Goal: Transaction & Acquisition: Subscribe to service/newsletter

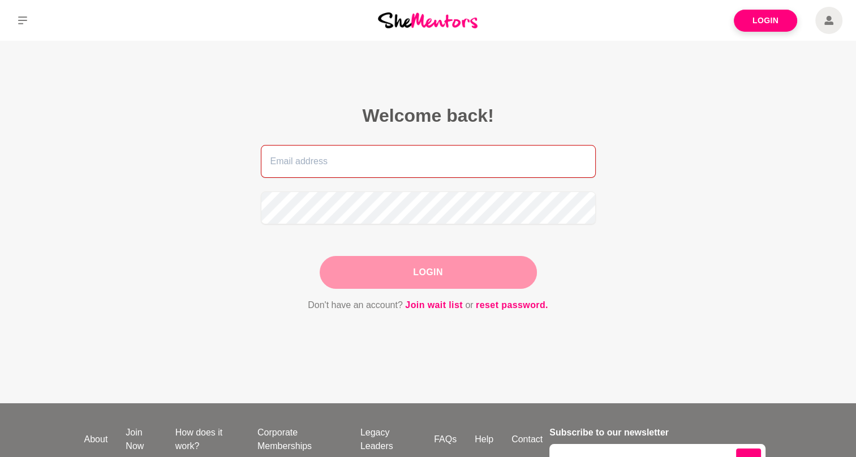
type input "[EMAIL_ADDRESS][DOMAIN_NAME]"
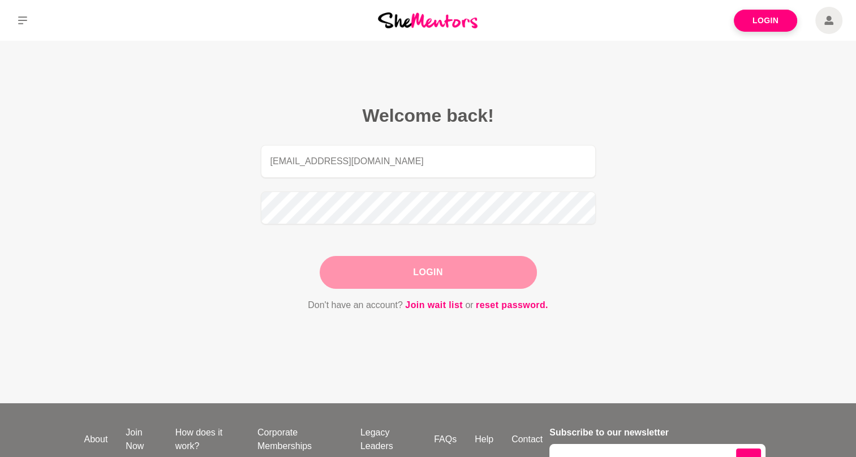
click at [435, 276] on div "Login" at bounding box center [428, 272] width 217 height 33
click at [496, 265] on button "Login" at bounding box center [428, 272] width 217 height 33
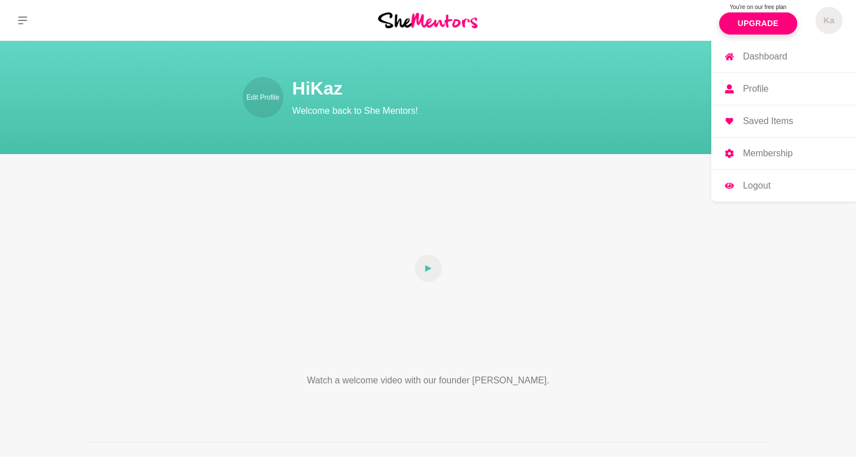
click at [802, 59] on link "Dashboard" at bounding box center [783, 57] width 145 height 32
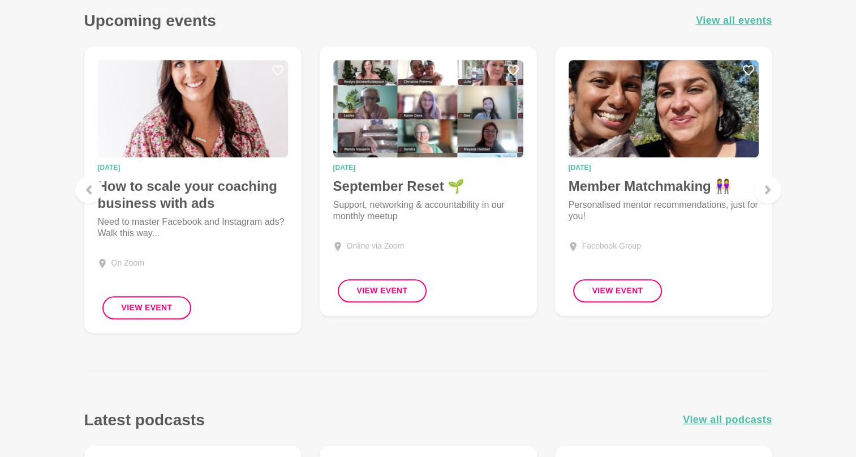
scroll to position [792, 0]
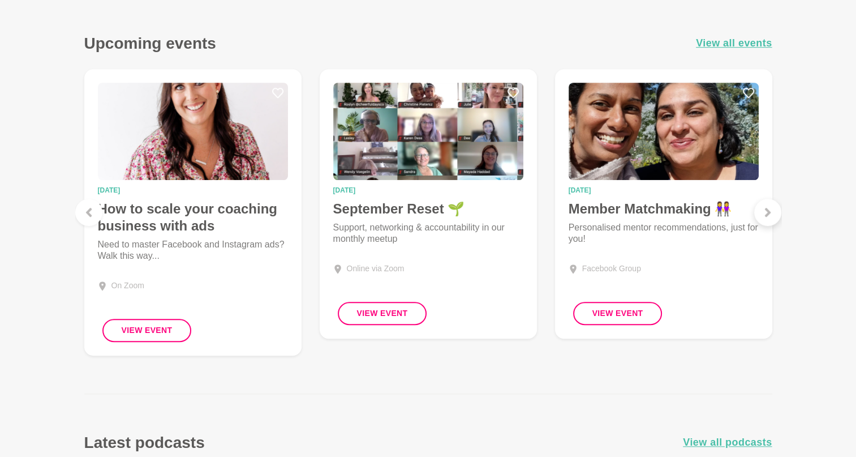
click at [770, 211] on icon at bounding box center [767, 212] width 9 height 9
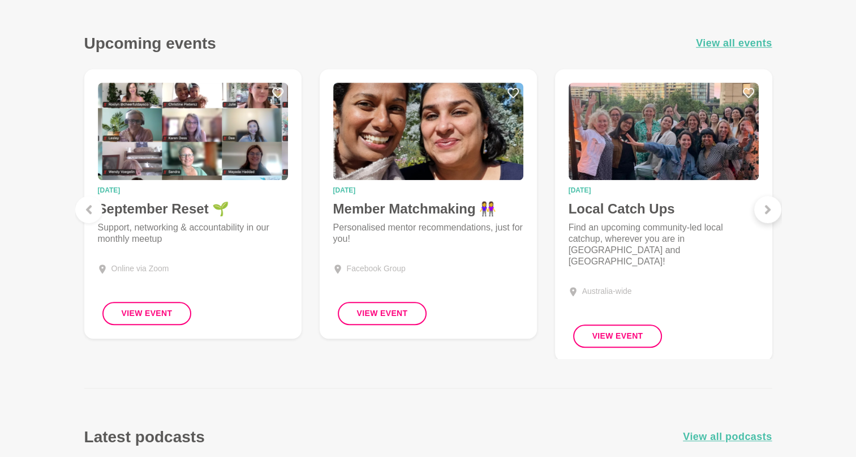
click at [765, 212] on icon at bounding box center [767, 209] width 6 height 9
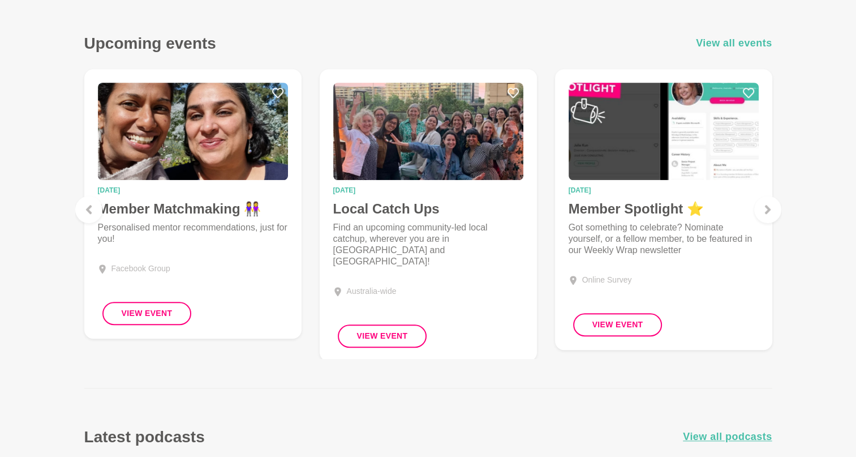
click at [746, 45] on span "View all events" at bounding box center [734, 43] width 76 height 16
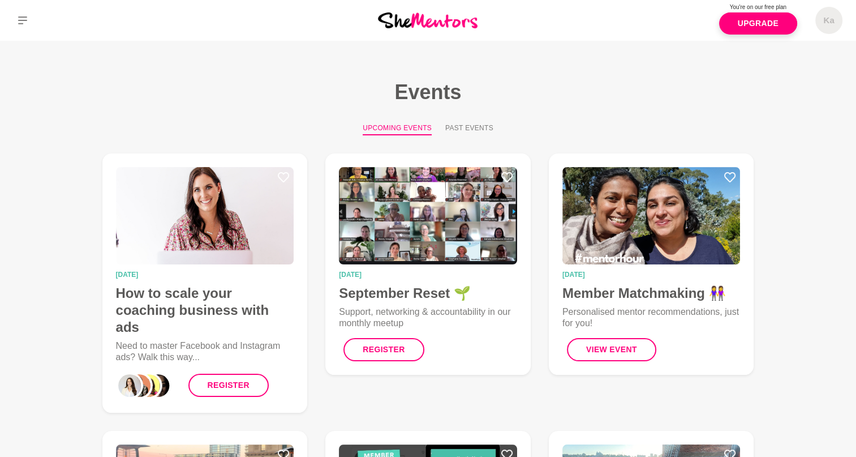
click at [758, 158] on div "[DATE] Member Matchmaking 👭 Personalised mentor recommendations, just for you! …" at bounding box center [651, 263] width 223 height 239
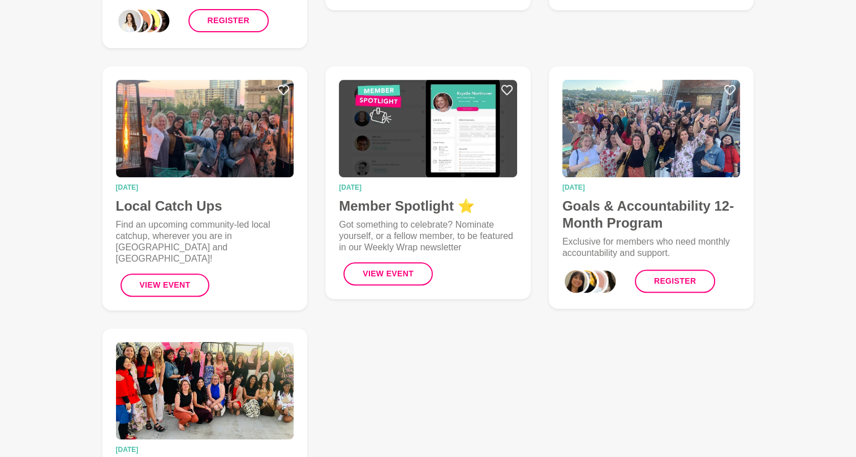
scroll to position [382, 0]
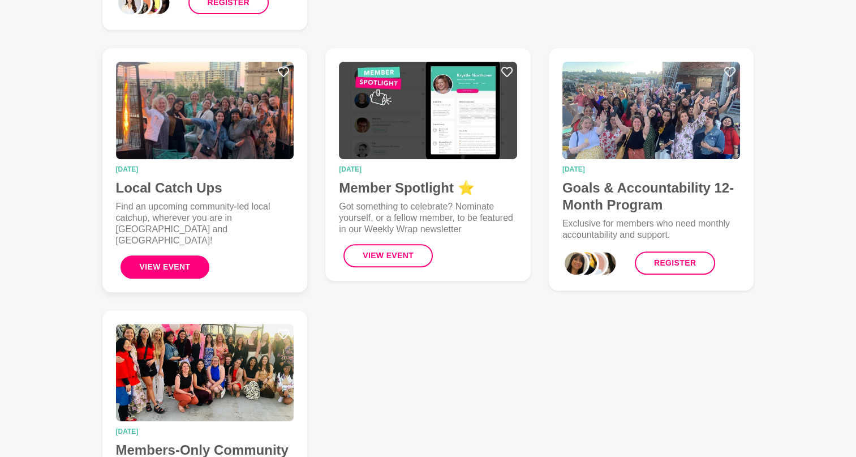
click at [175, 255] on button "View Event" at bounding box center [165, 266] width 89 height 23
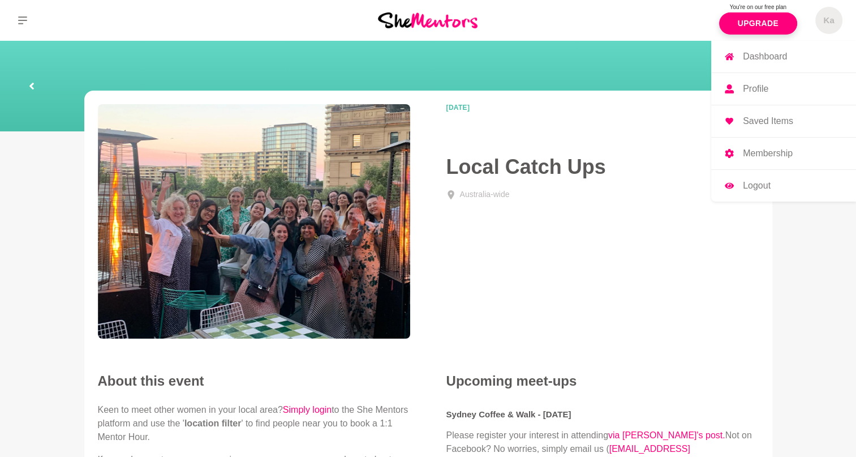
click at [817, 91] on link "Profile" at bounding box center [783, 89] width 145 height 32
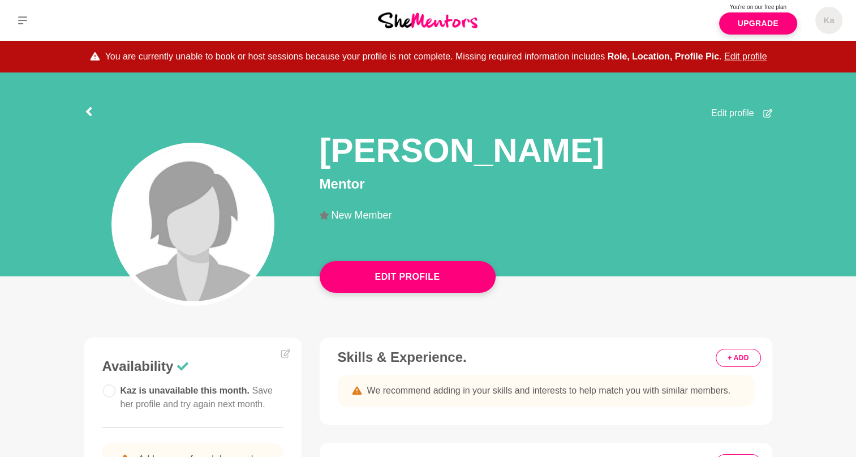
click at [62, 312] on main "You are currently unable to book or host sessions because your profile is not c…" at bounding box center [428, 378] width 856 height 674
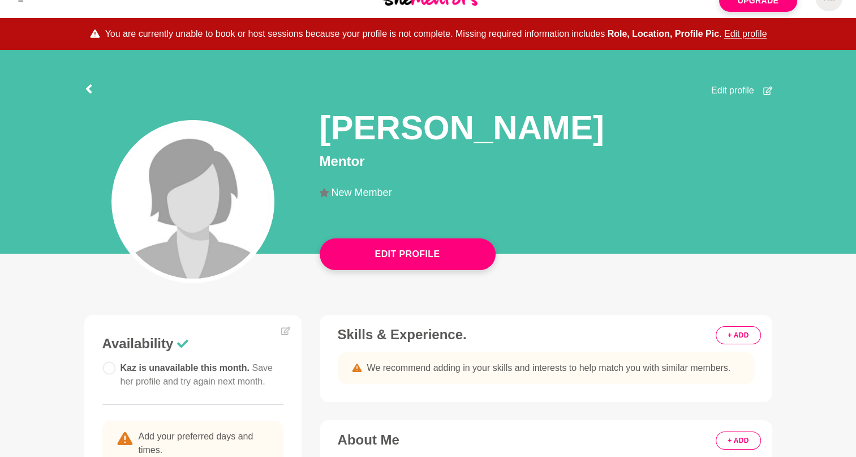
scroll to position [68, 0]
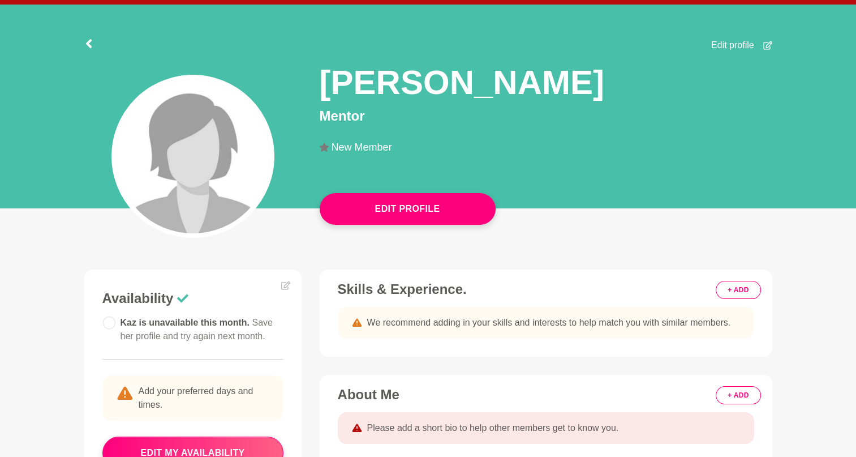
click at [735, 45] on span "Edit profile" at bounding box center [732, 45] width 43 height 14
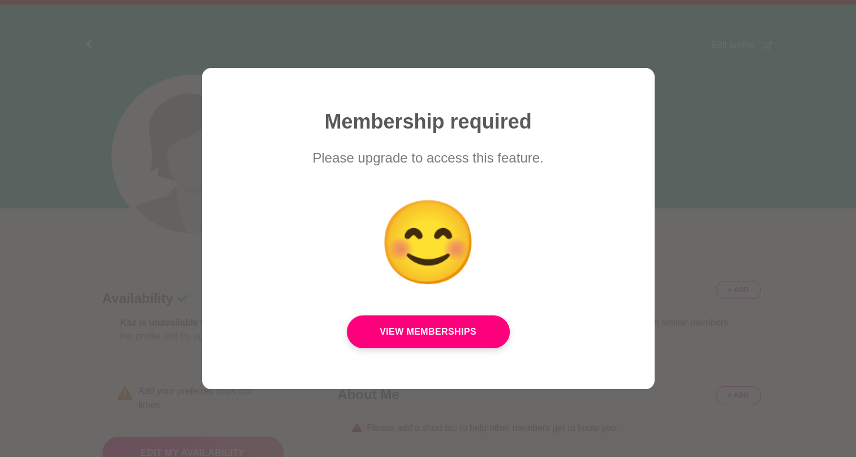
click at [726, 165] on div at bounding box center [428, 228] width 856 height 457
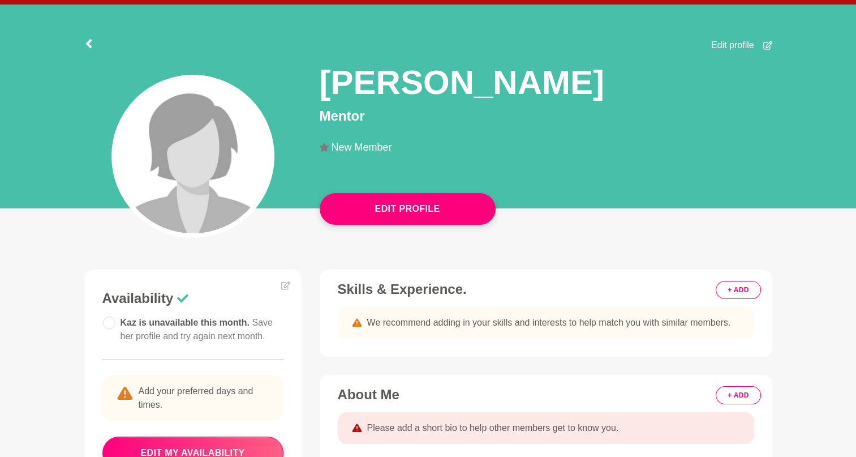
click at [742, 290] on button "+ ADD" at bounding box center [738, 290] width 45 height 18
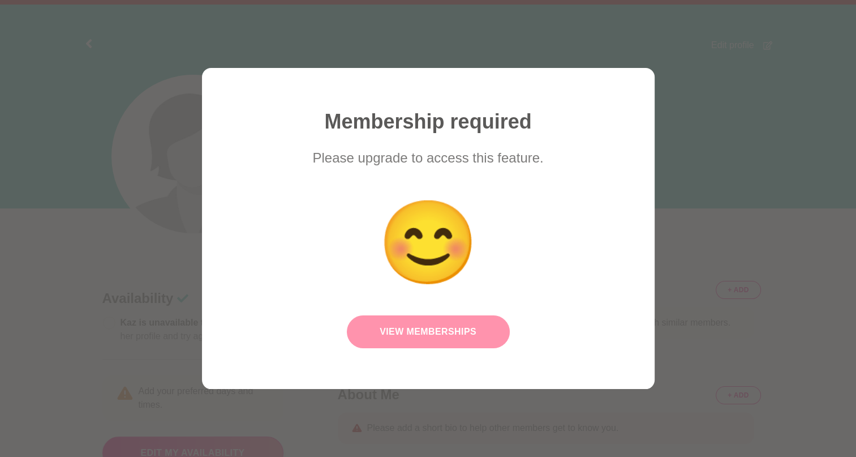
click at [493, 333] on link "View Memberships" at bounding box center [428, 331] width 163 height 33
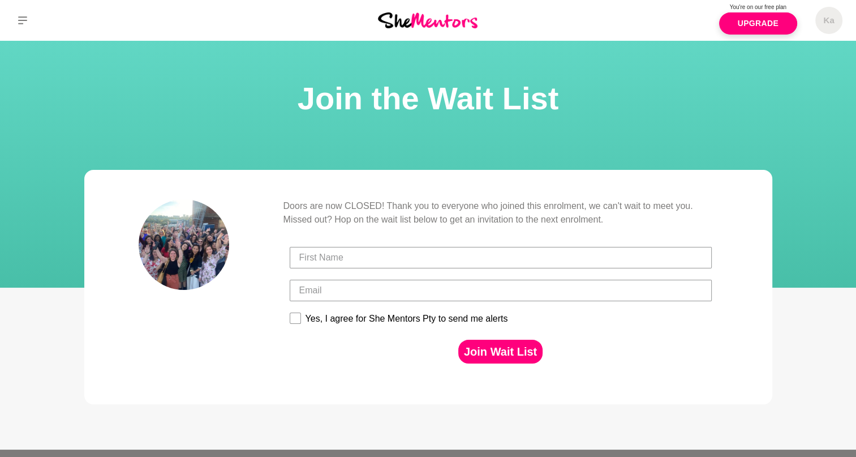
click at [653, 218] on p "Doors are now CLOSED! Thank you to everyone who joined this enrolment, we can't…" at bounding box center [500, 212] width 435 height 27
click at [771, 27] on link "Upgrade" at bounding box center [758, 23] width 78 height 22
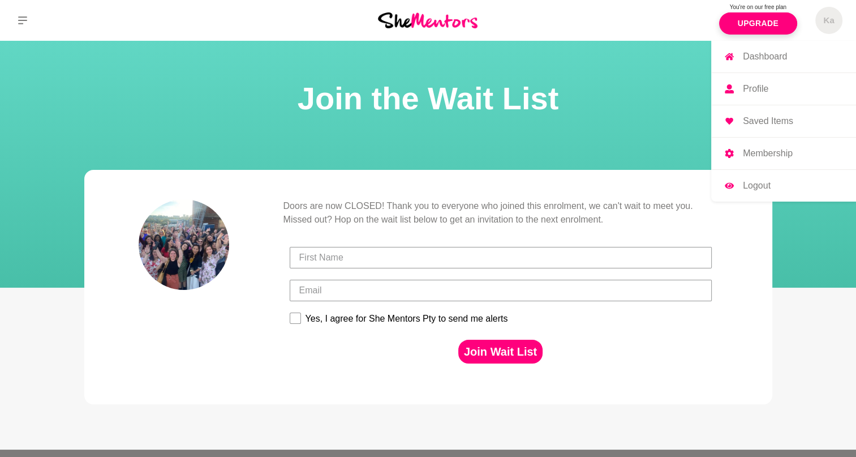
click at [831, 15] on h5 "Ka" at bounding box center [828, 20] width 11 height 11
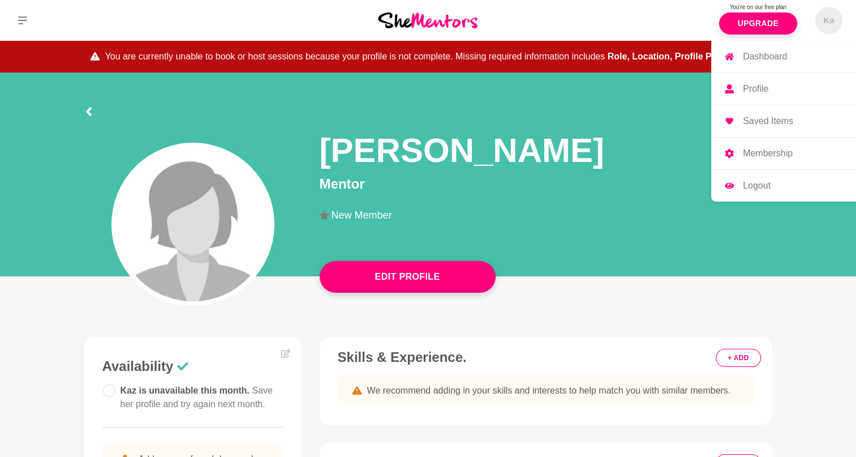
click at [756, 155] on p "Membership" at bounding box center [768, 153] width 50 height 9
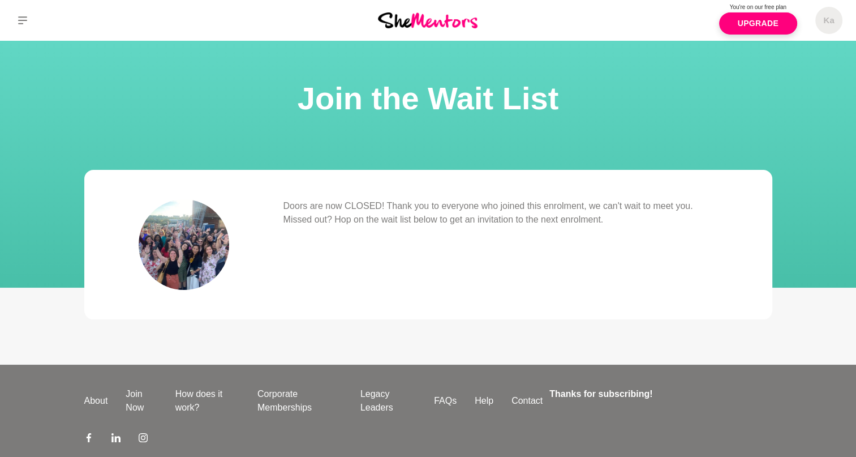
click at [618, 252] on div "Doors are now CLOSED! Thank you to everyone who joined this enrolment, we can't…" at bounding box center [428, 244] width 579 height 91
click at [129, 410] on link "Join Now" at bounding box center [141, 400] width 49 height 27
click at [406, 204] on p "Doors are now CLOSED! Thank you to everyone who joined this enrolment, we can't…" at bounding box center [500, 212] width 435 height 27
click at [27, 16] on icon at bounding box center [22, 20] width 9 height 8
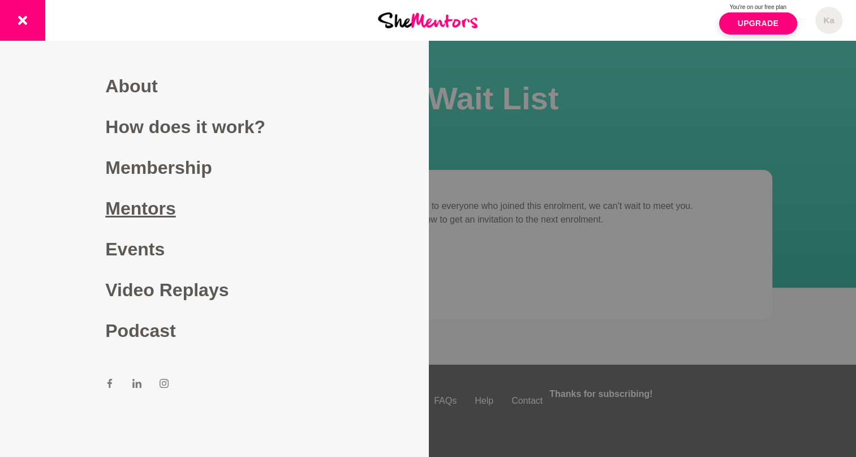
click at [122, 219] on link "Mentors" at bounding box center [213, 208] width 217 height 41
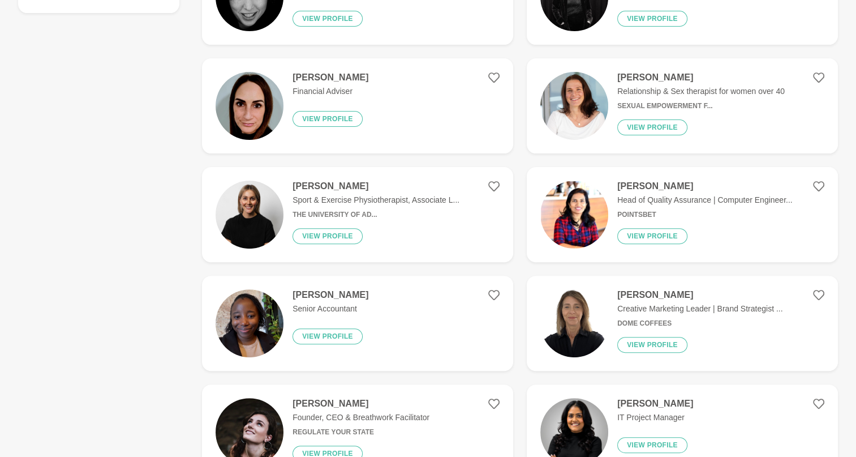
scroll to position [354, 0]
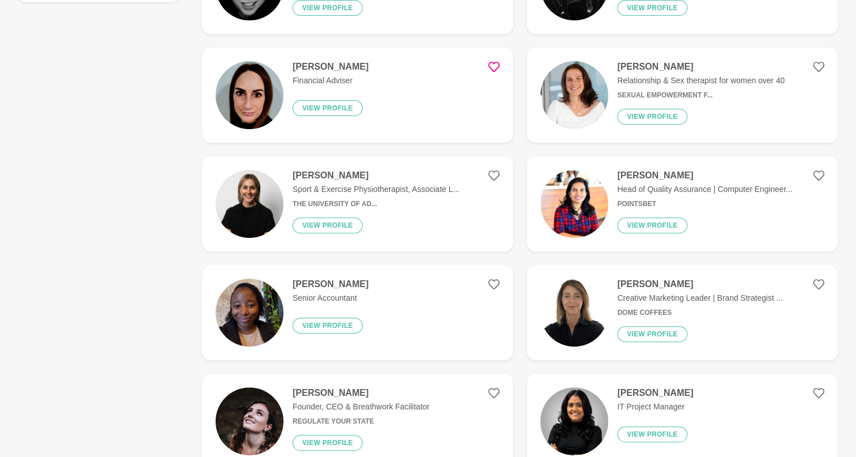
click at [498, 70] on icon at bounding box center [493, 66] width 11 height 11
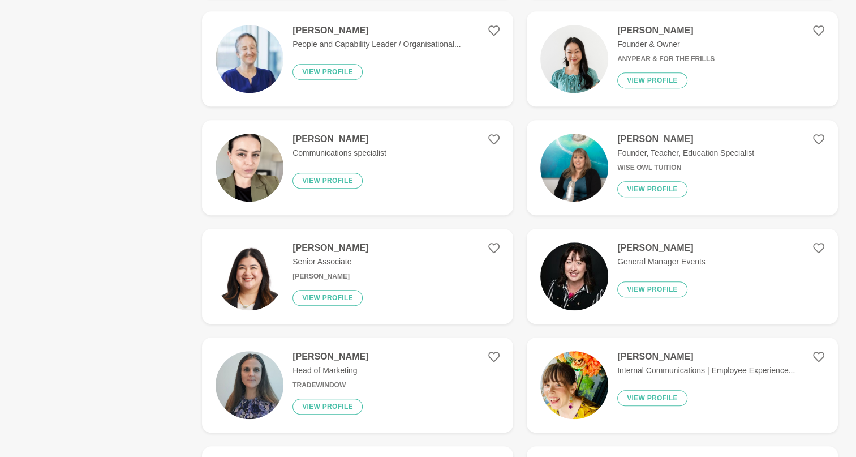
scroll to position [852, 0]
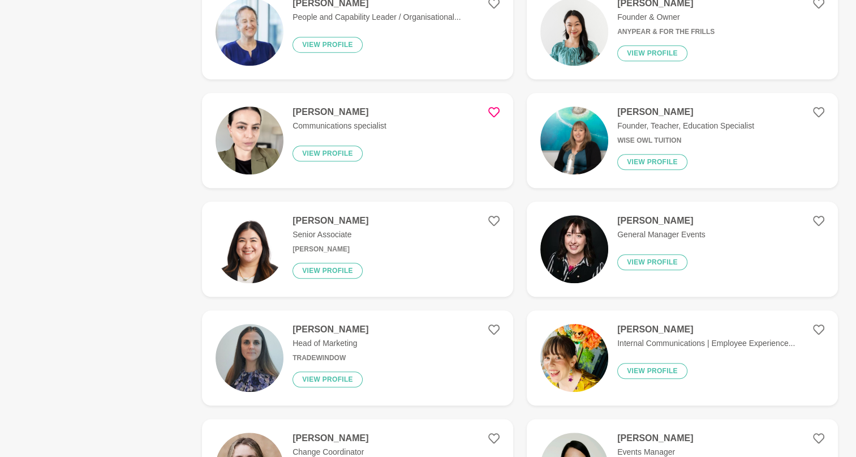
click at [495, 109] on icon at bounding box center [493, 111] width 11 height 11
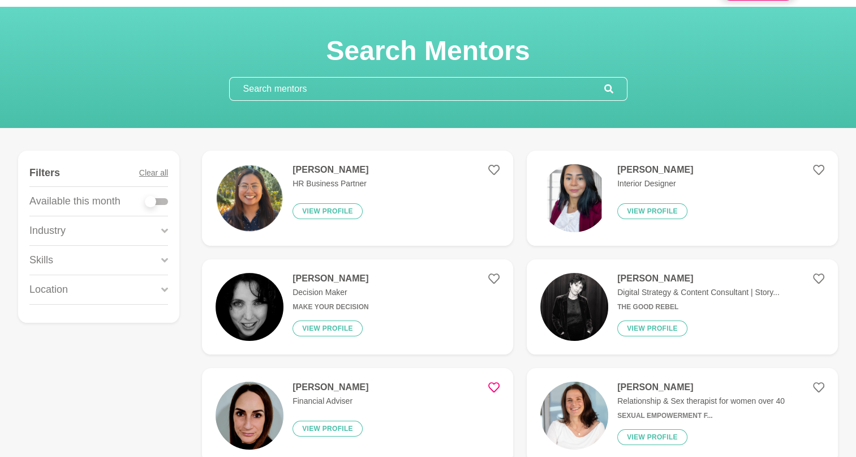
scroll to position [0, 0]
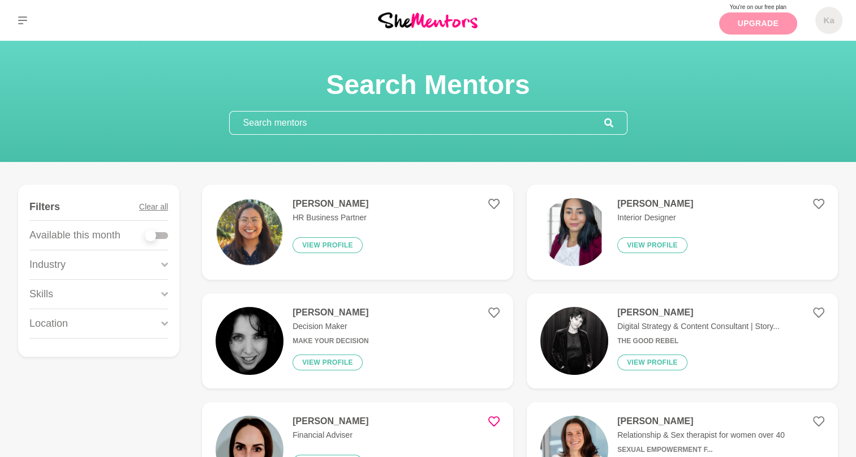
click at [734, 16] on link "Upgrade" at bounding box center [758, 23] width 78 height 22
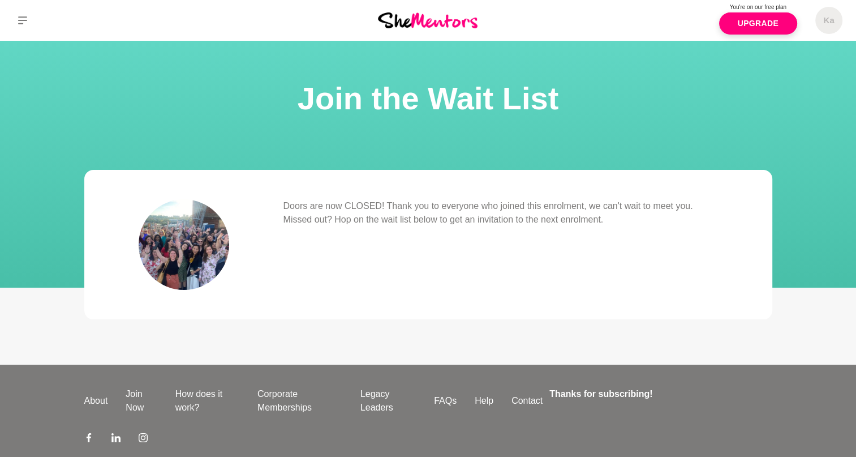
click at [567, 203] on p "Doors are now CLOSED! Thank you to everyone who joined this enrolment, we can't…" at bounding box center [500, 212] width 435 height 27
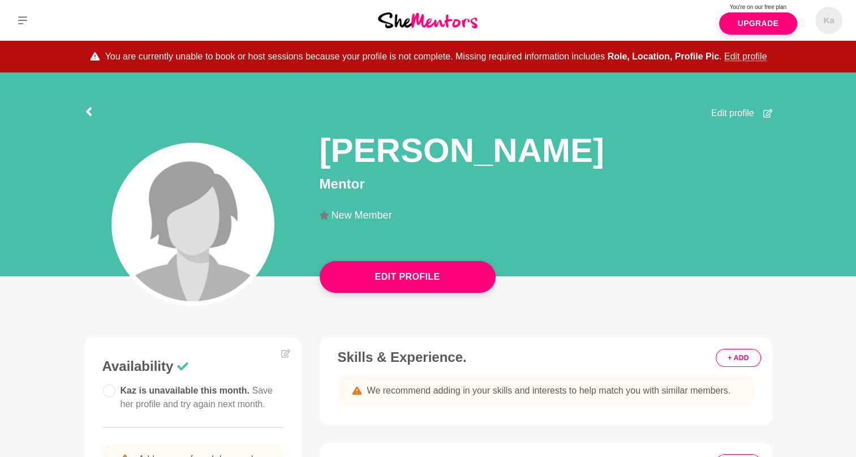
click at [734, 108] on span "Edit profile" at bounding box center [732, 113] width 43 height 14
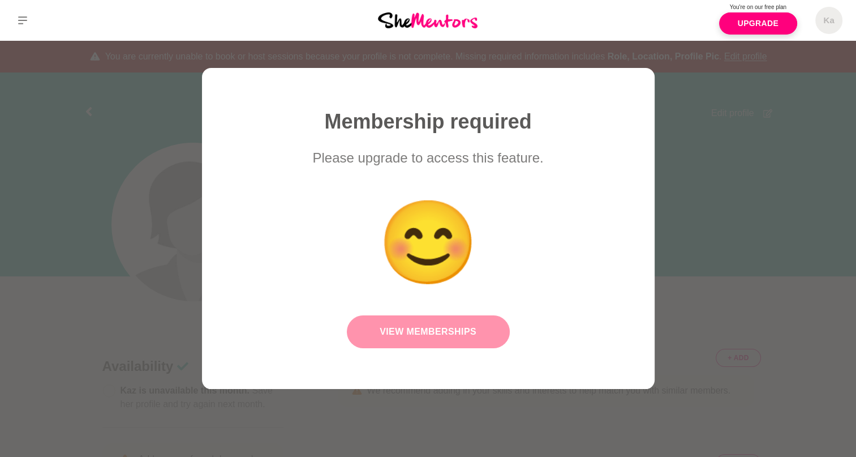
click at [460, 334] on link "View Memberships" at bounding box center [428, 331] width 163 height 33
